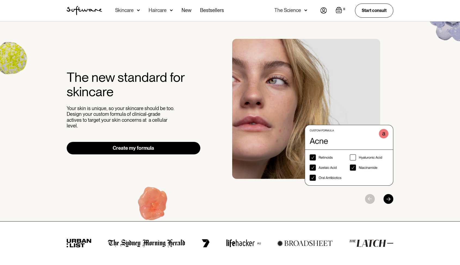
click at [320, 11] on nav "Acne Ageing Pigmentation Everyday care Hair Loss Learn Skincare Custom Formulas…" at bounding box center [211, 10] width 218 height 21
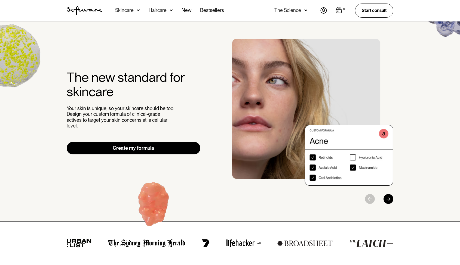
click at [321, 12] on img at bounding box center [323, 10] width 7 height 6
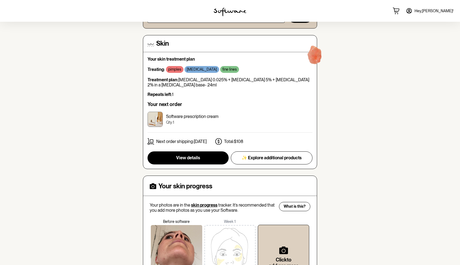
scroll to position [74, 0]
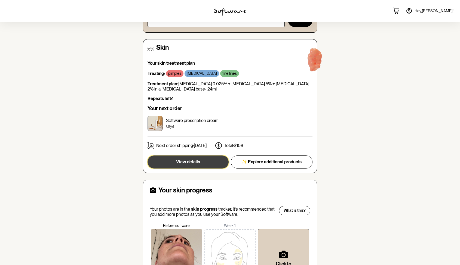
click at [192, 159] on button "View details" at bounding box center [188, 162] width 81 height 13
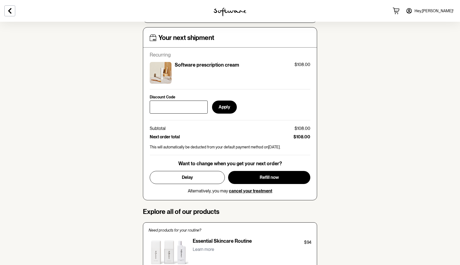
scroll to position [229, 0]
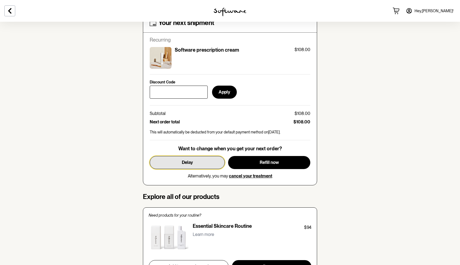
click at [192, 160] on span "Delay" at bounding box center [187, 162] width 11 height 5
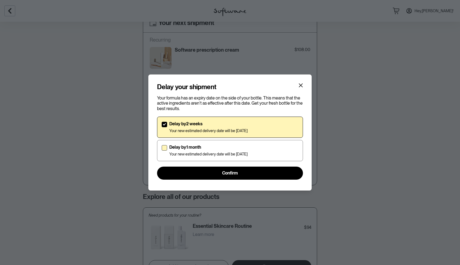
click at [195, 160] on label "Delay by 1 month Your new estimated delivery date will be 19th Sep 2025" at bounding box center [230, 150] width 146 height 21
click at [162, 151] on input "Delay by 1 month Your new estimated delivery date will be 19th Sep 2025" at bounding box center [161, 151] width 0 height 0
checkbox input "true"
checkbox input "false"
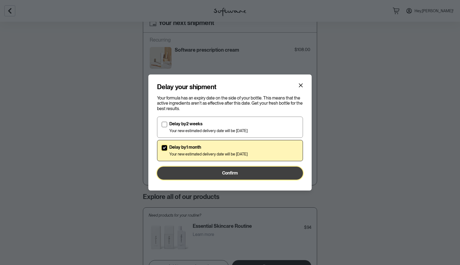
click at [203, 172] on button "Confirm" at bounding box center [230, 173] width 146 height 13
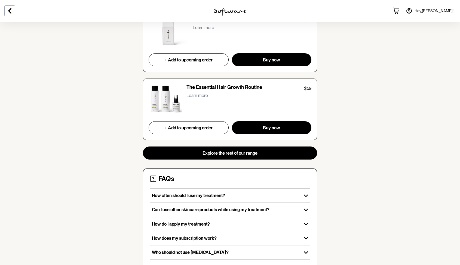
scroll to position [542, 0]
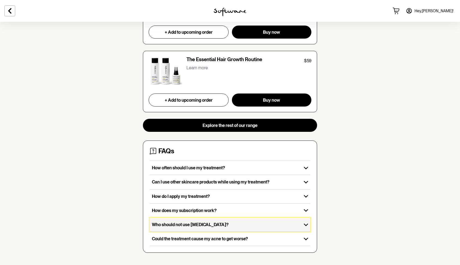
click at [160, 222] on p "Who should not use Tretinoin?" at bounding box center [226, 224] width 148 height 5
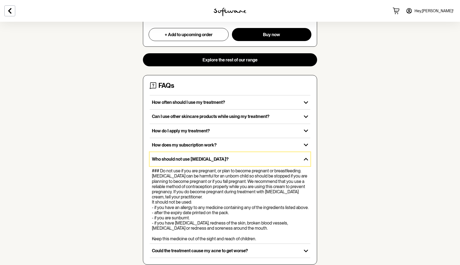
scroll to position [611, 0]
